Goal: Task Accomplishment & Management: Manage account settings

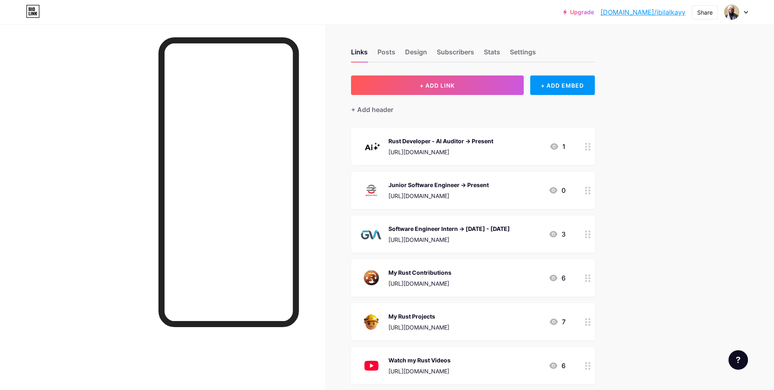
drag, startPoint x: 500, startPoint y: 188, endPoint x: 388, endPoint y: 186, distance: 111.7
click at [388, 186] on div "Junior Software Engineer -> Present [URL][DOMAIN_NAME] 0" at bounding box center [463, 190] width 205 height 21
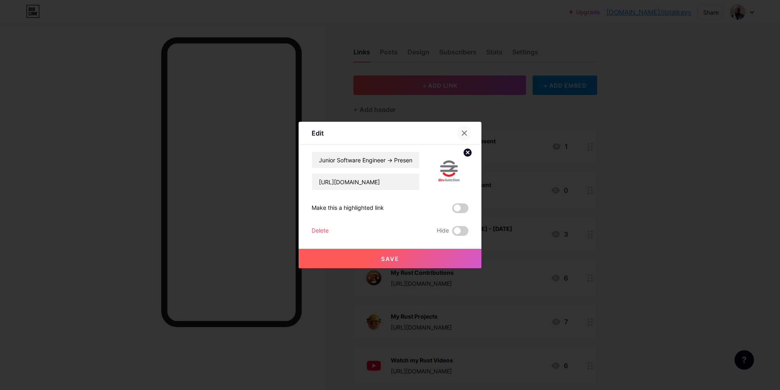
click at [463, 129] on div at bounding box center [464, 133] width 15 height 15
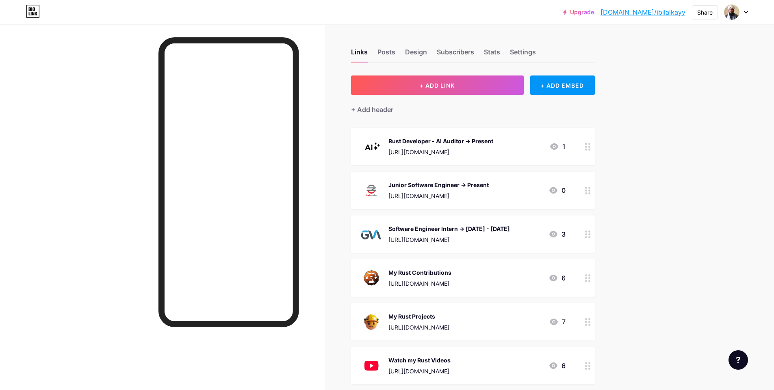
drag, startPoint x: 516, startPoint y: 225, endPoint x: 388, endPoint y: 227, distance: 127.6
click at [388, 227] on div "Software Engineer Intern -> [DATE] - [DATE] [URL][DOMAIN_NAME] 3" at bounding box center [463, 234] width 205 height 21
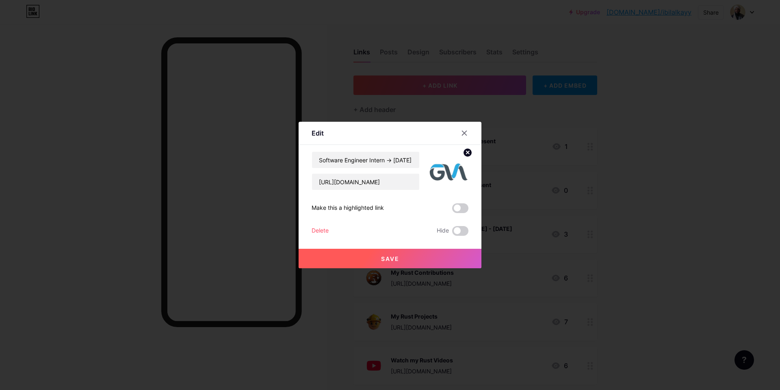
click at [381, 152] on div "Software Engineer Intern -> [DATE] - [DATE]" at bounding box center [366, 160] width 108 height 17
click at [376, 164] on input "Software Engineer Intern -> [DATE] - [DATE]" at bounding box center [365, 160] width 107 height 16
click at [469, 130] on div at bounding box center [464, 133] width 15 height 15
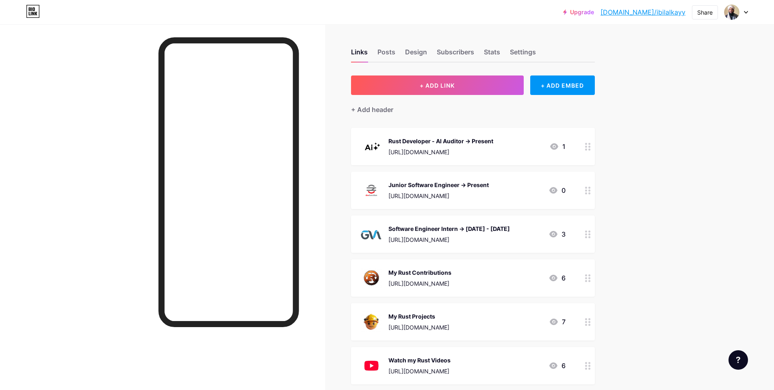
drag, startPoint x: 498, startPoint y: 185, endPoint x: 481, endPoint y: 186, distance: 17.5
click at [481, 186] on div "Junior Software Engineer -> Present [URL][DOMAIN_NAME] 0" at bounding box center [463, 190] width 205 height 21
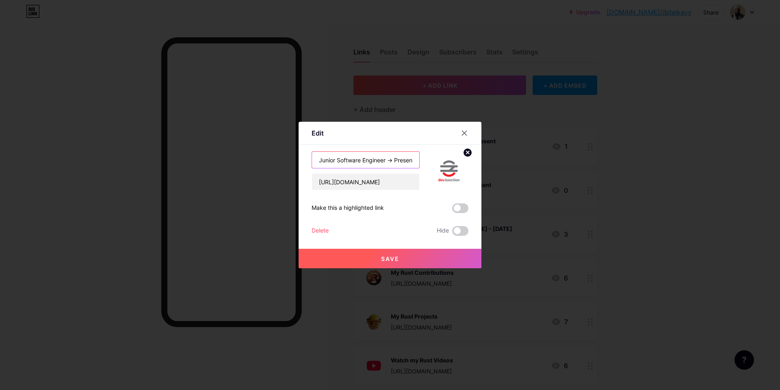
click at [383, 160] on input "Junior Software Engineer -> Present" at bounding box center [365, 160] width 107 height 16
click at [657, 156] on div at bounding box center [390, 195] width 780 height 390
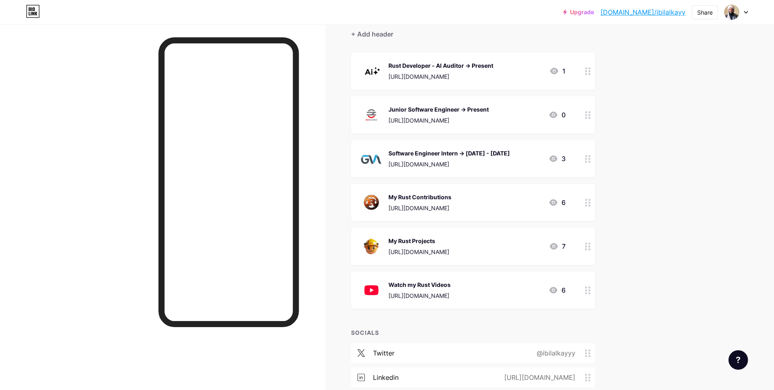
scroll to position [73, 0]
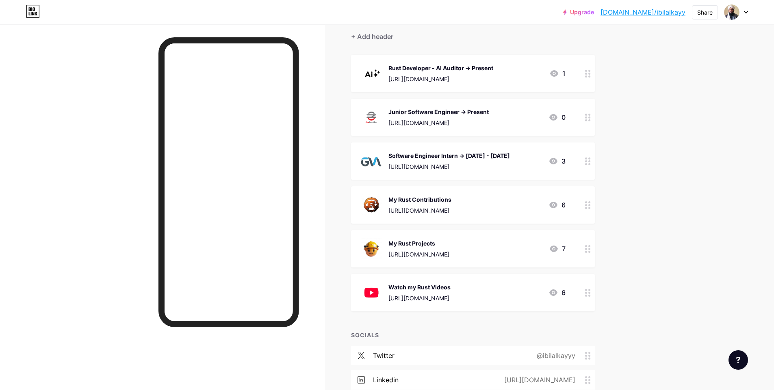
click at [451, 195] on div "My Rust Contributions [URL][DOMAIN_NAME]" at bounding box center [419, 205] width 63 height 21
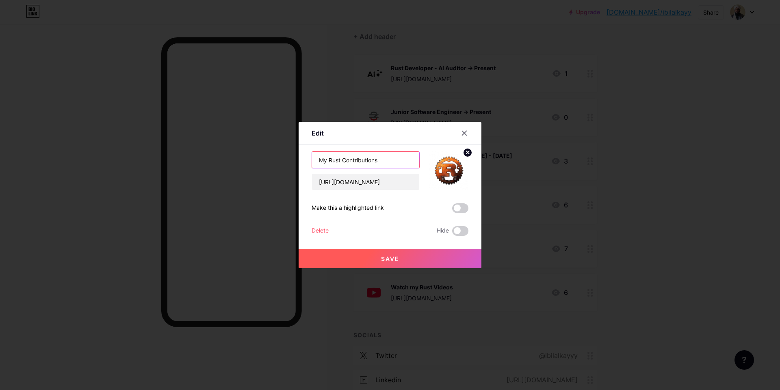
click at [362, 164] on input "My Rust Contributions" at bounding box center [365, 160] width 107 height 16
click at [464, 132] on icon at bounding box center [464, 133] width 6 height 6
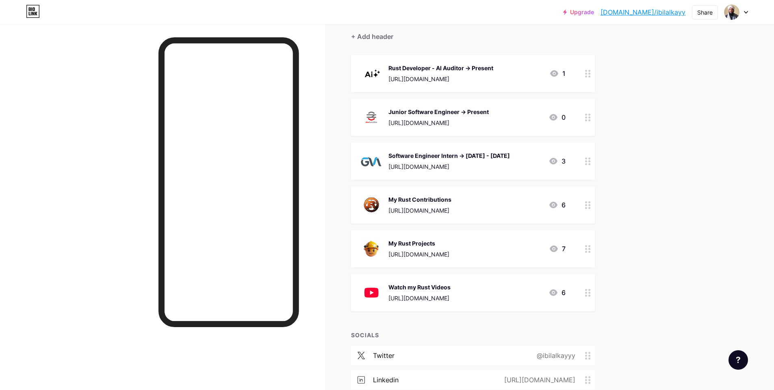
click at [458, 115] on div "Junior Software Engineer -> Present" at bounding box center [438, 112] width 100 height 9
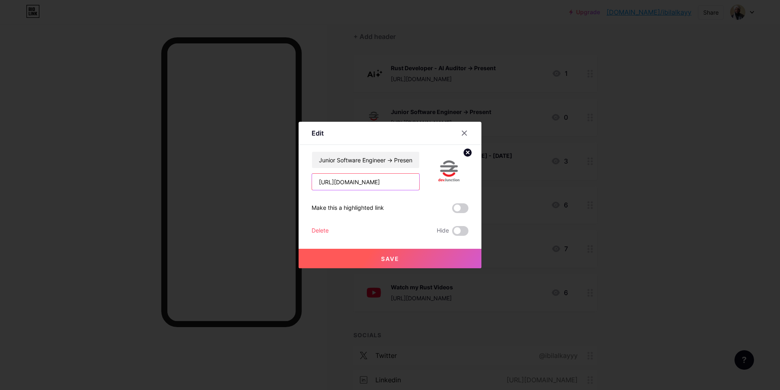
click at [378, 179] on input "[URL][DOMAIN_NAME]" at bounding box center [365, 182] width 107 height 16
click at [465, 130] on icon at bounding box center [464, 133] width 6 height 6
